Goal: Transaction & Acquisition: Download file/media

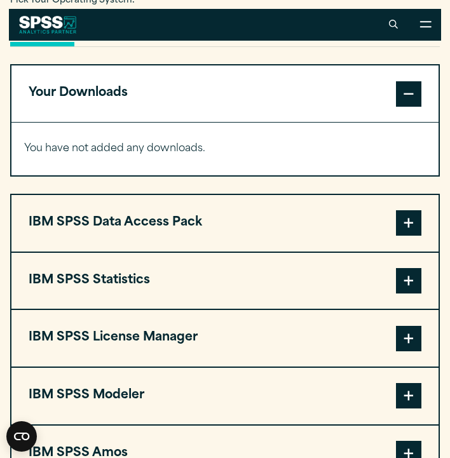
scroll to position [925, 0]
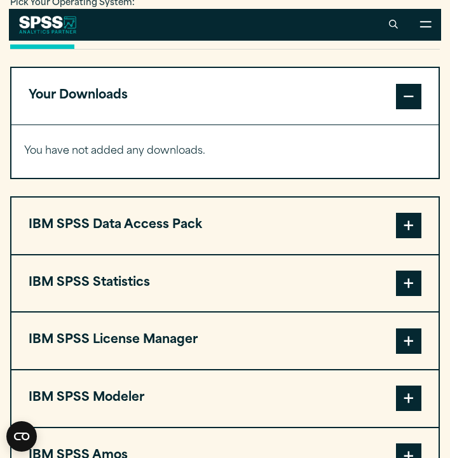
click at [301, 276] on button "IBM SPSS Statistics" at bounding box center [224, 283] width 427 height 57
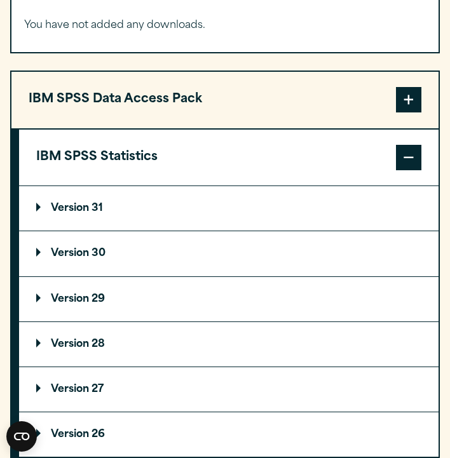
scroll to position [1054, 0]
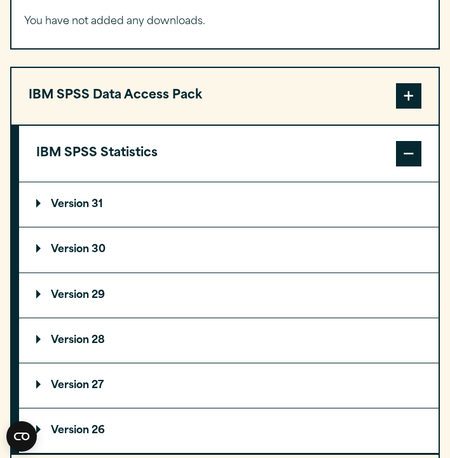
click at [106, 210] on summary "Version 31" at bounding box center [228, 204] width 419 height 44
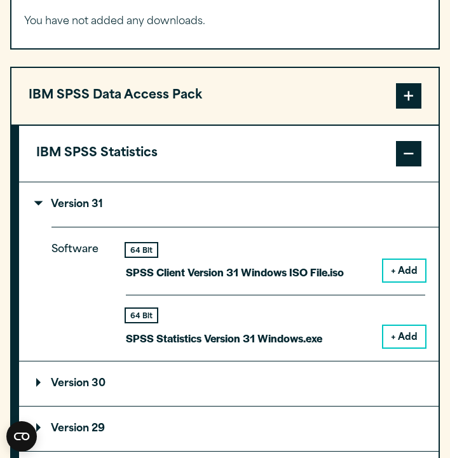
click at [403, 268] on button "+ Add" at bounding box center [404, 271] width 42 height 22
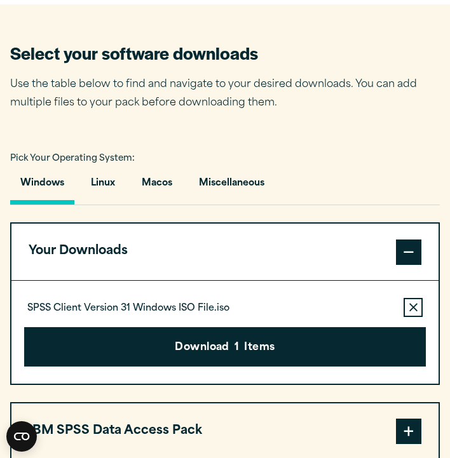
scroll to position [795, 0]
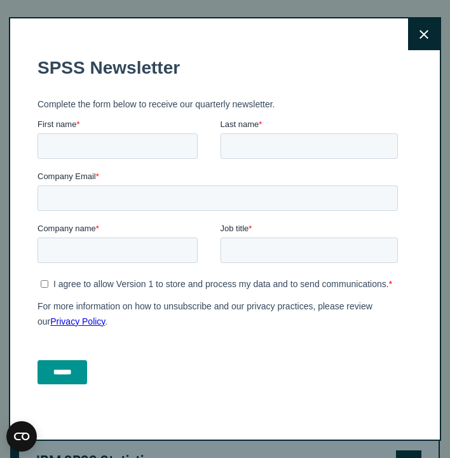
click at [423, 40] on button "Close" at bounding box center [424, 34] width 32 height 32
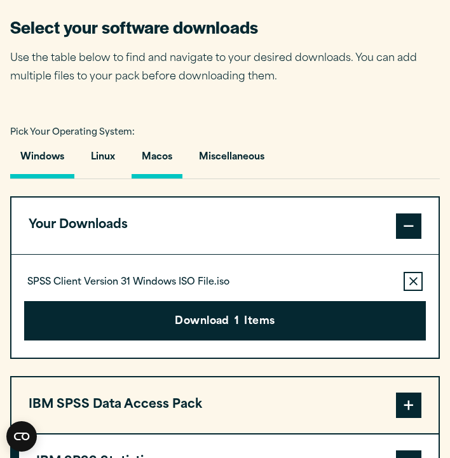
click at [163, 157] on button "Macos" at bounding box center [157, 160] width 51 height 36
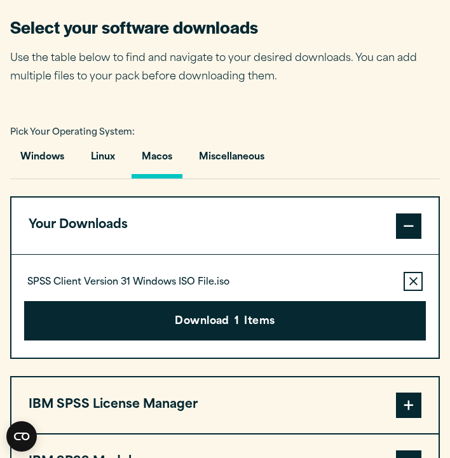
click at [409, 277] on icon "button" at bounding box center [413, 281] width 8 height 9
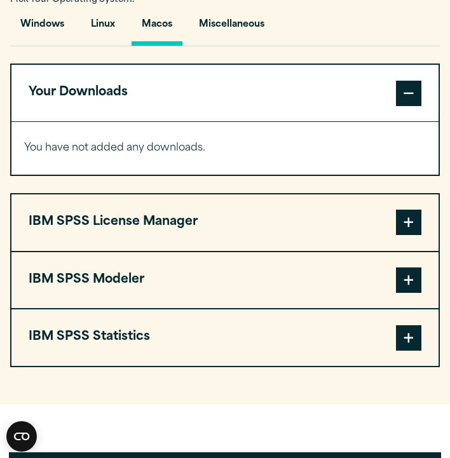
scroll to position [931, 0]
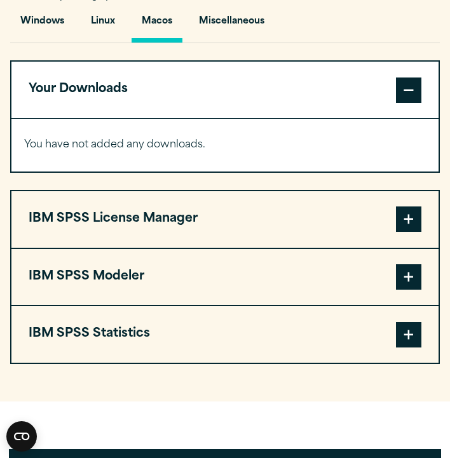
click at [311, 320] on button "IBM SPSS Statistics" at bounding box center [224, 334] width 427 height 57
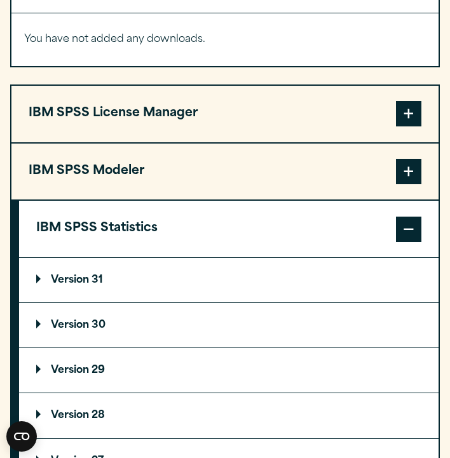
scroll to position [1038, 0]
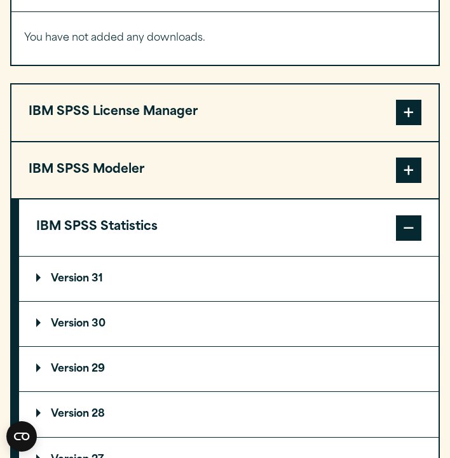
click at [145, 278] on summary "Version 31" at bounding box center [228, 279] width 419 height 44
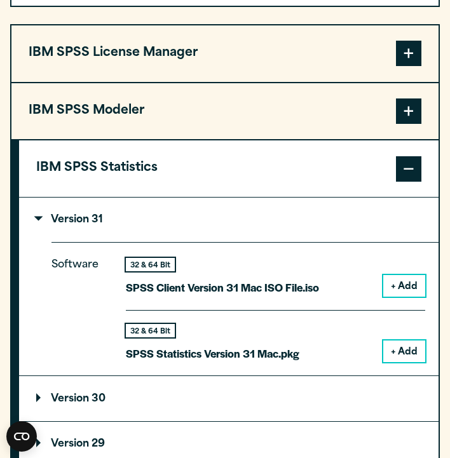
scroll to position [1106, 0]
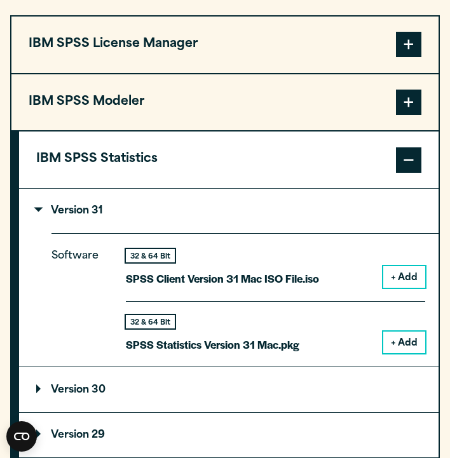
click at [406, 274] on button "+ Add" at bounding box center [404, 277] width 42 height 22
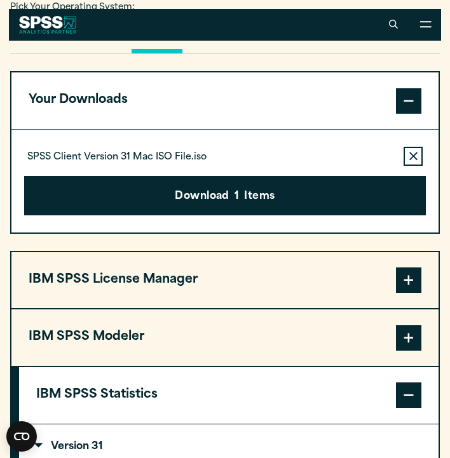
scroll to position [919, 0]
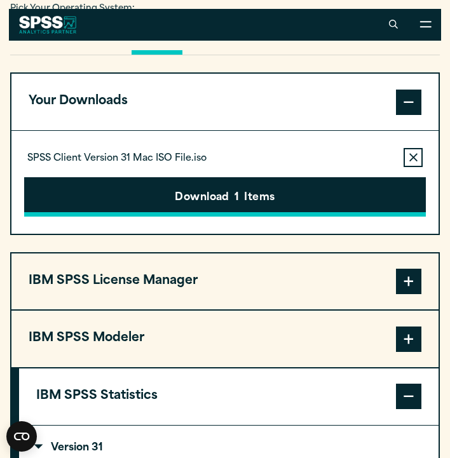
click at [314, 186] on button "Download 1 Items" at bounding box center [225, 196] width 402 height 39
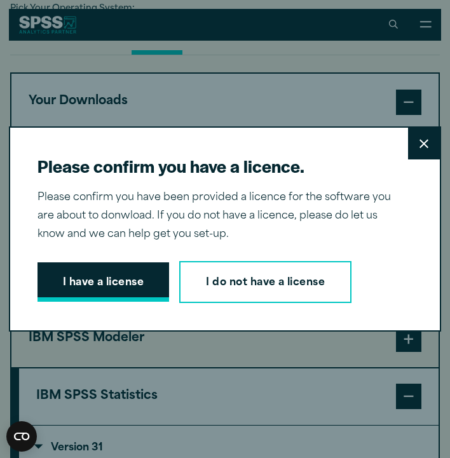
click at [95, 276] on button "I have a license" at bounding box center [103, 281] width 132 height 39
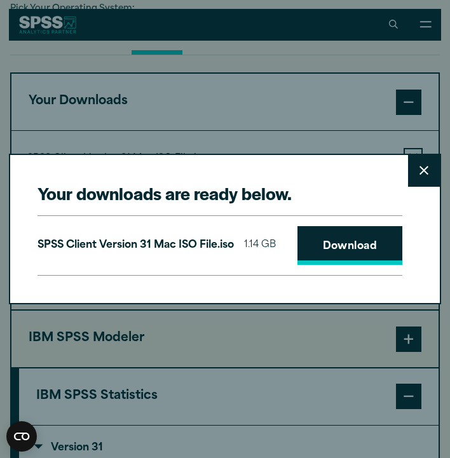
click at [325, 238] on link "Download" at bounding box center [349, 245] width 105 height 39
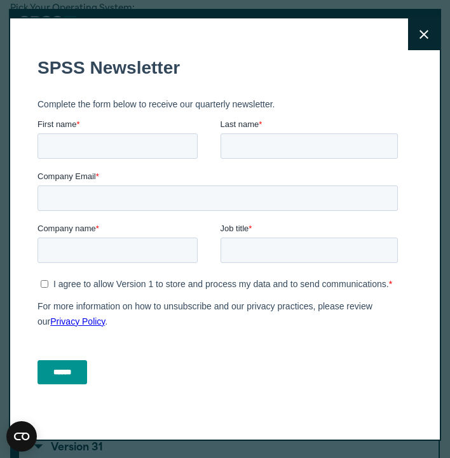
click at [418, 38] on button "Close" at bounding box center [424, 34] width 32 height 32
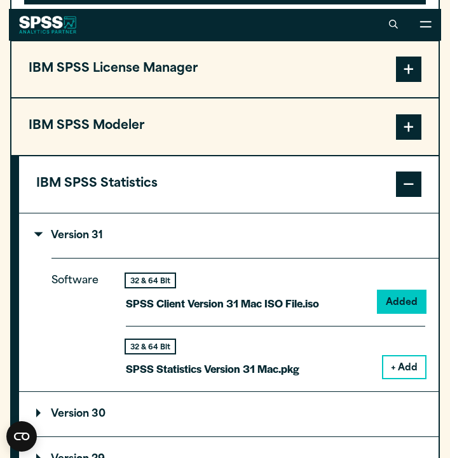
scroll to position [1129, 0]
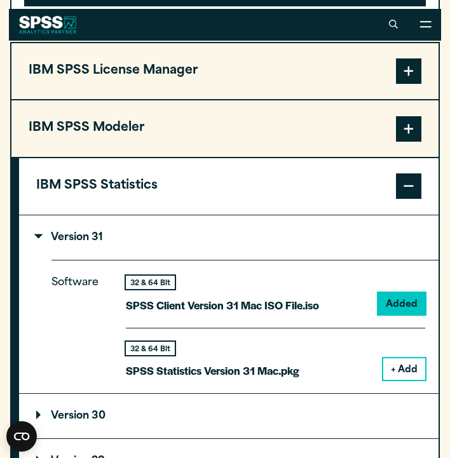
click at [409, 369] on button "+ Add" at bounding box center [404, 369] width 42 height 22
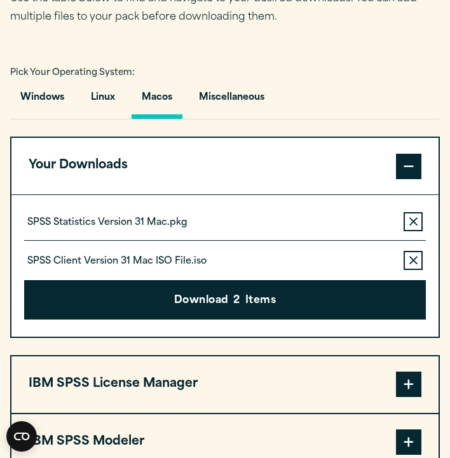
scroll to position [878, 0]
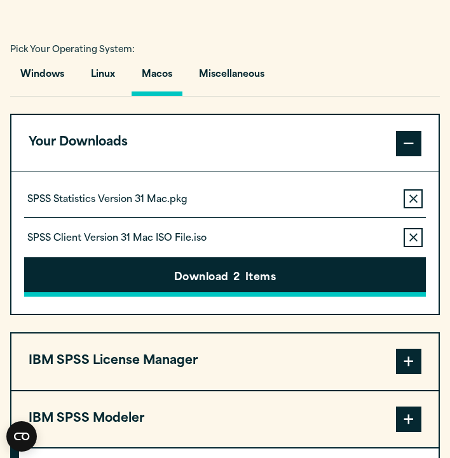
click at [340, 277] on button "Download 2 Items" at bounding box center [225, 276] width 402 height 39
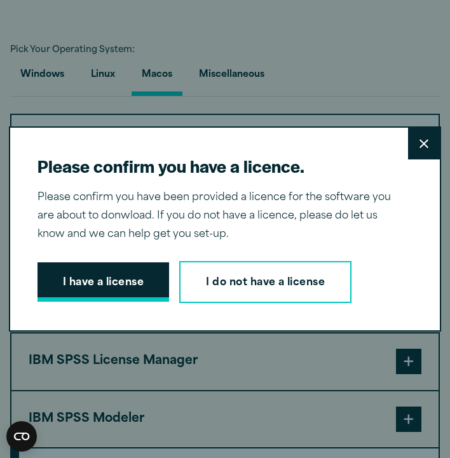
click at [117, 283] on button "I have a license" at bounding box center [103, 281] width 132 height 39
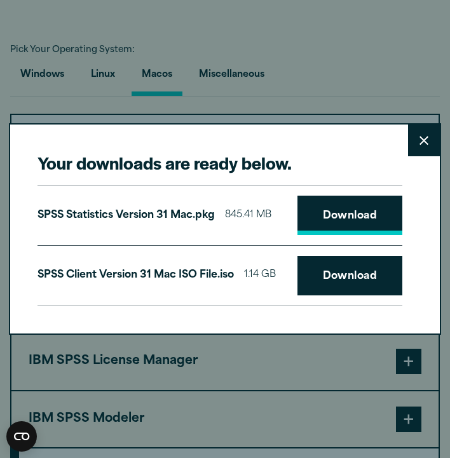
click at [343, 229] on link "Download" at bounding box center [349, 215] width 105 height 39
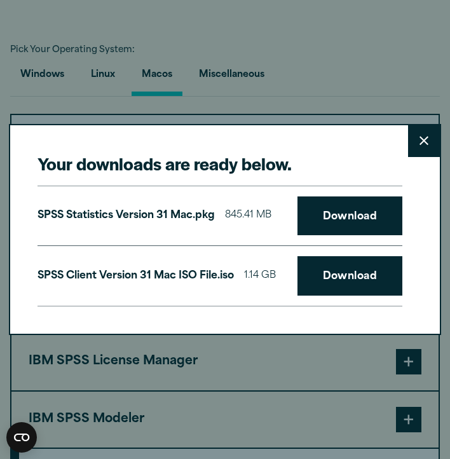
click at [98, 111] on div "Your downloads are ready below. Close SPSS Statistics Version 31 Mac.pkg 845.41…" at bounding box center [225, 229] width 450 height 459
